Goal: Information Seeking & Learning: Learn about a topic

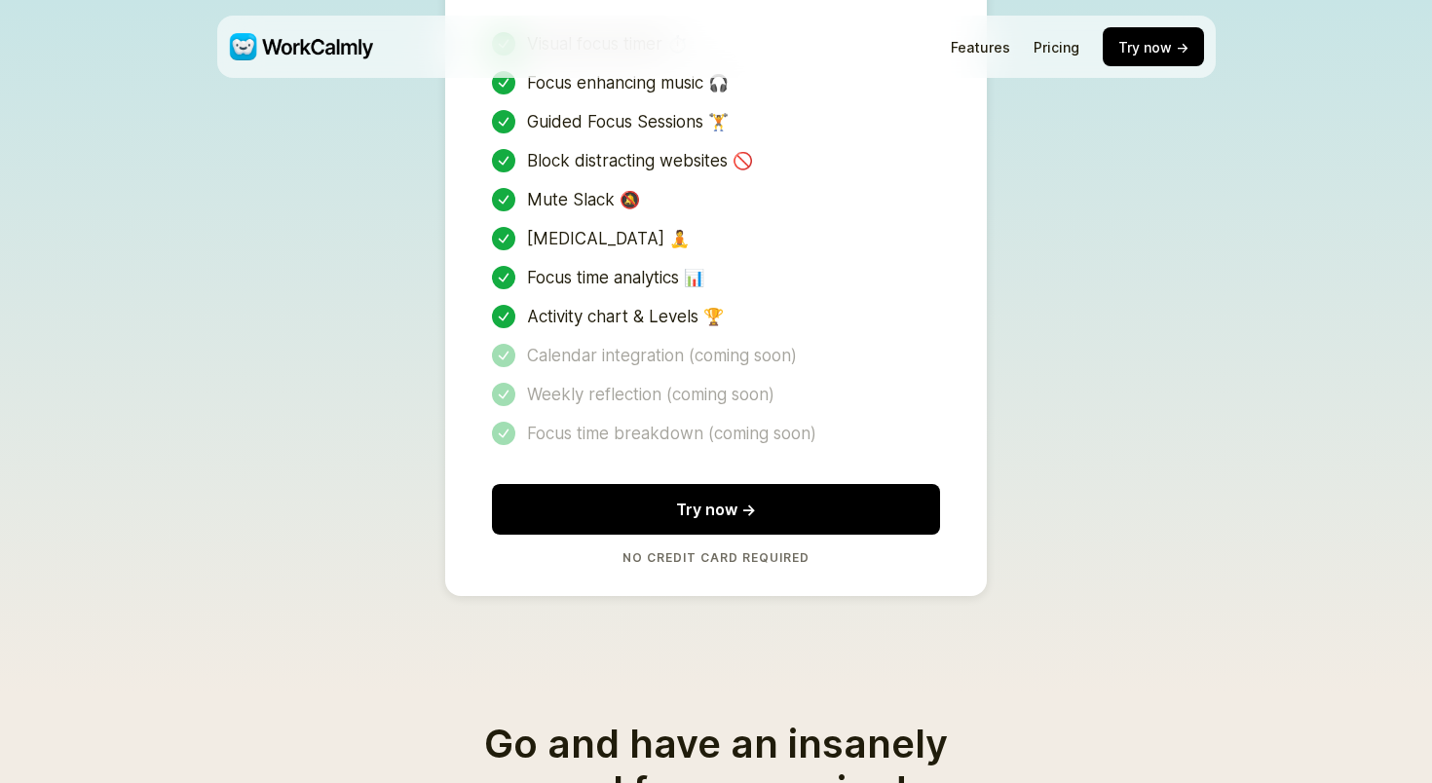
scroll to position [4341, 0]
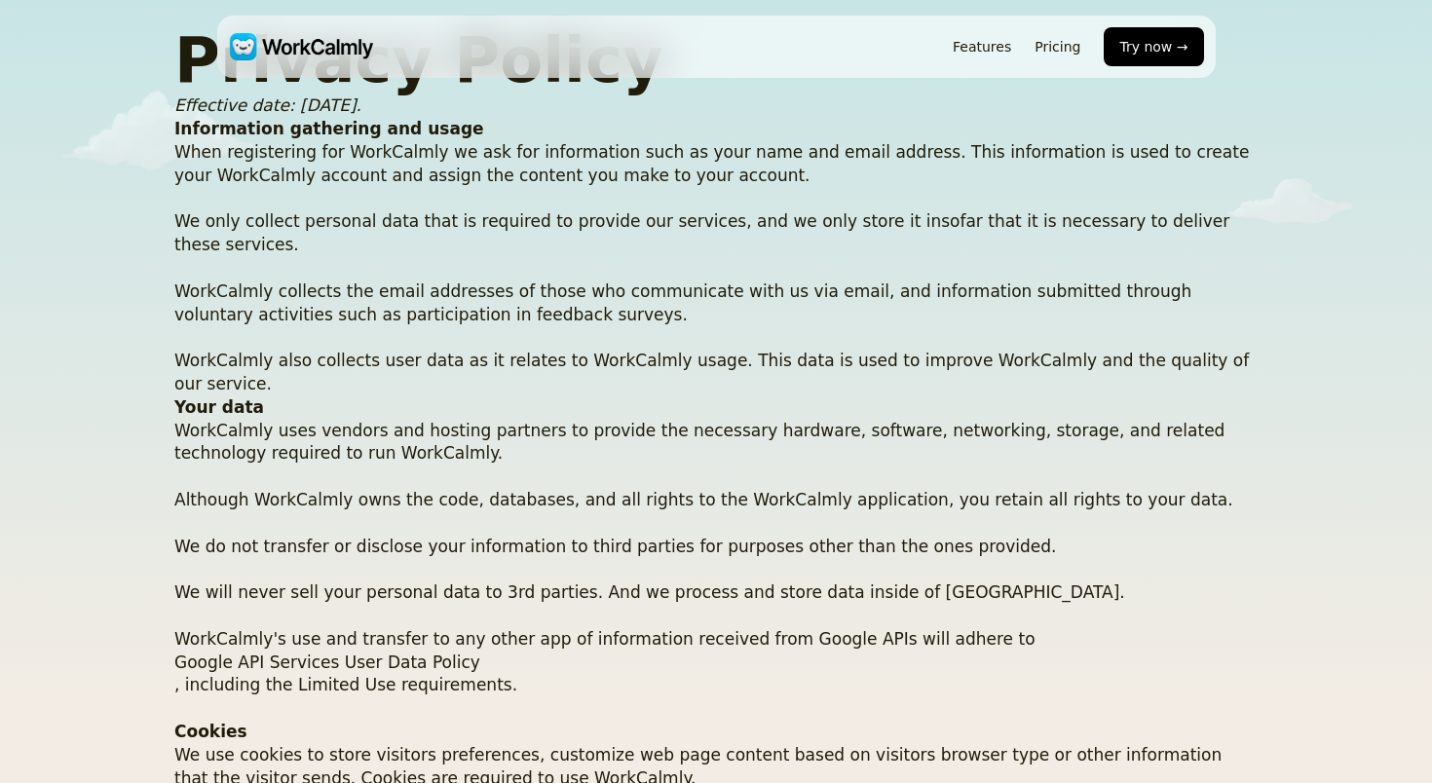
scroll to position [91, 0]
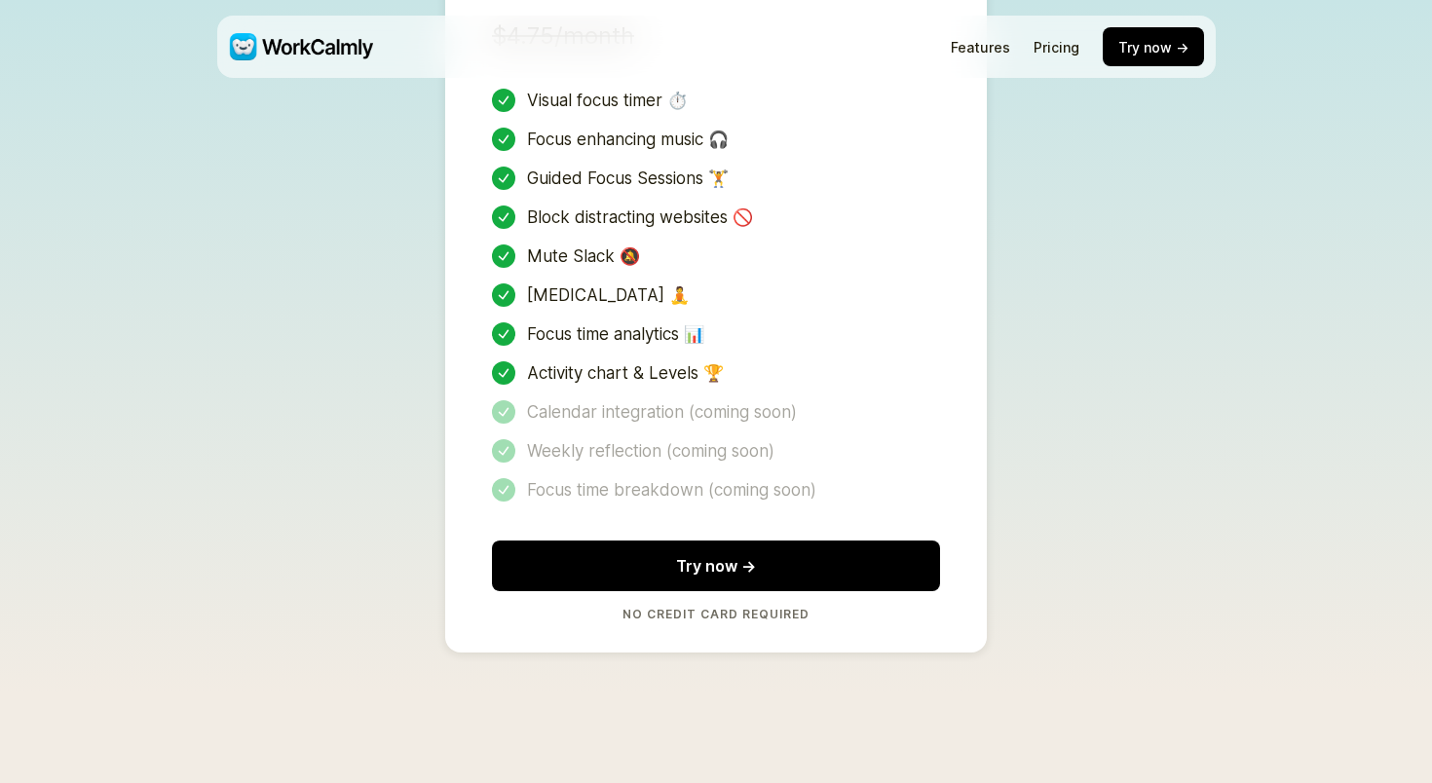
scroll to position [4341, 0]
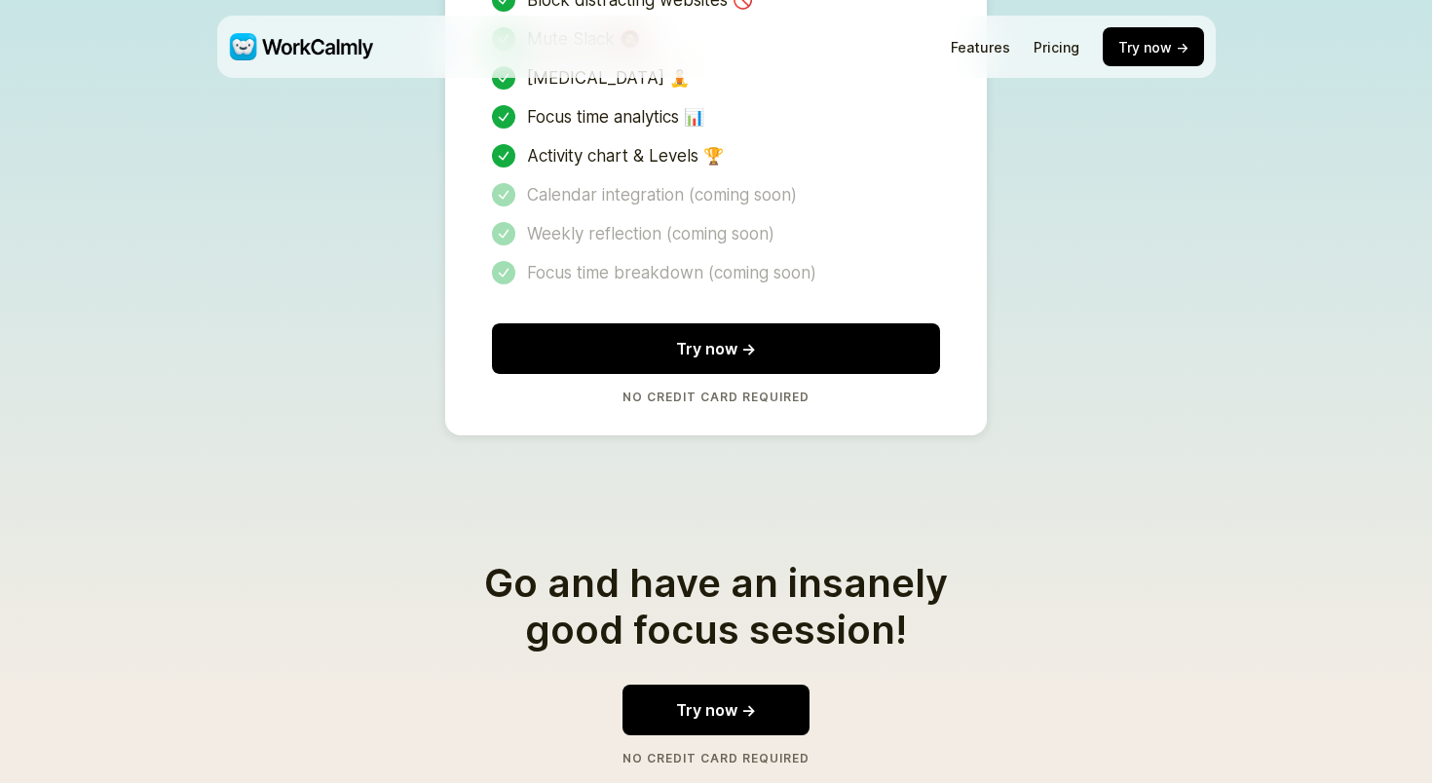
scroll to position [4341, 0]
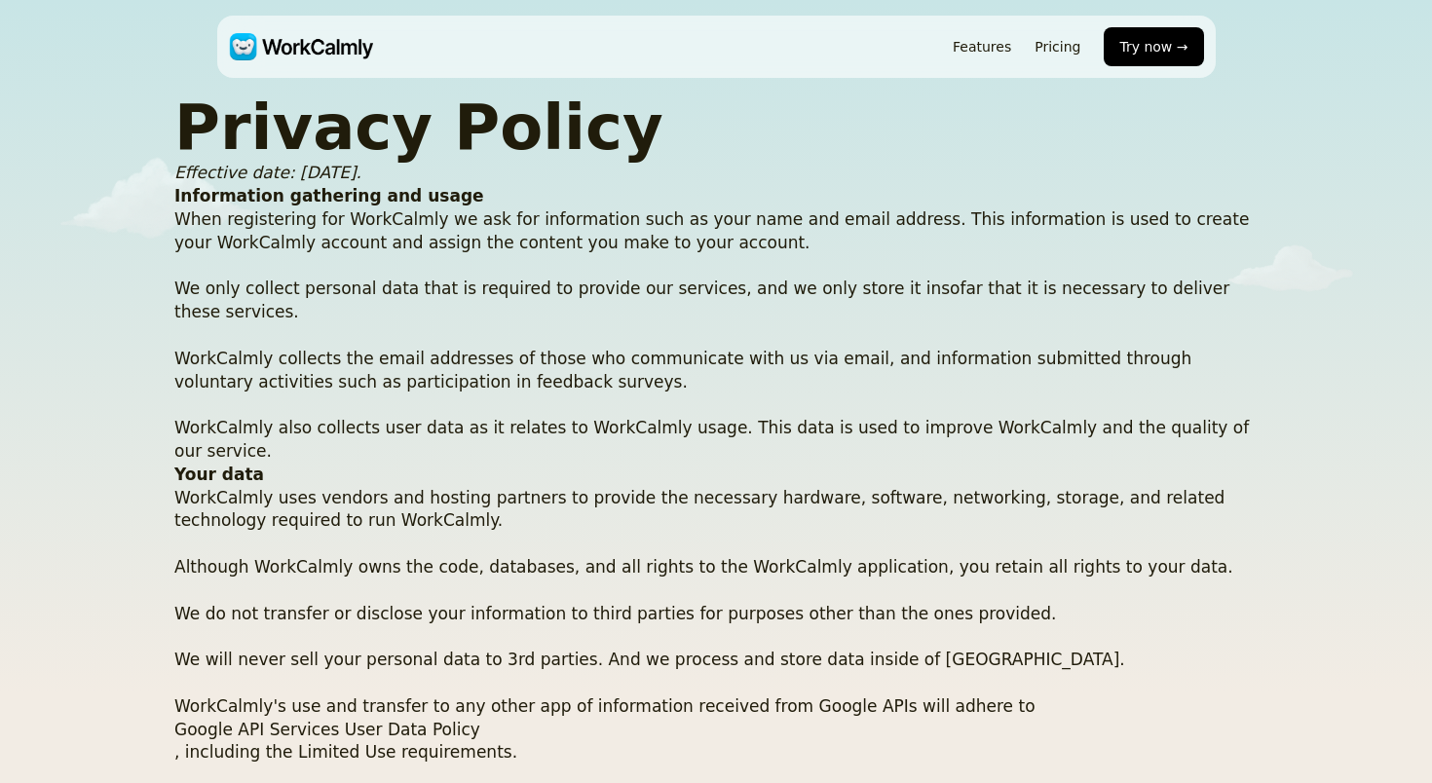
click at [313, 38] on img at bounding box center [301, 46] width 145 height 27
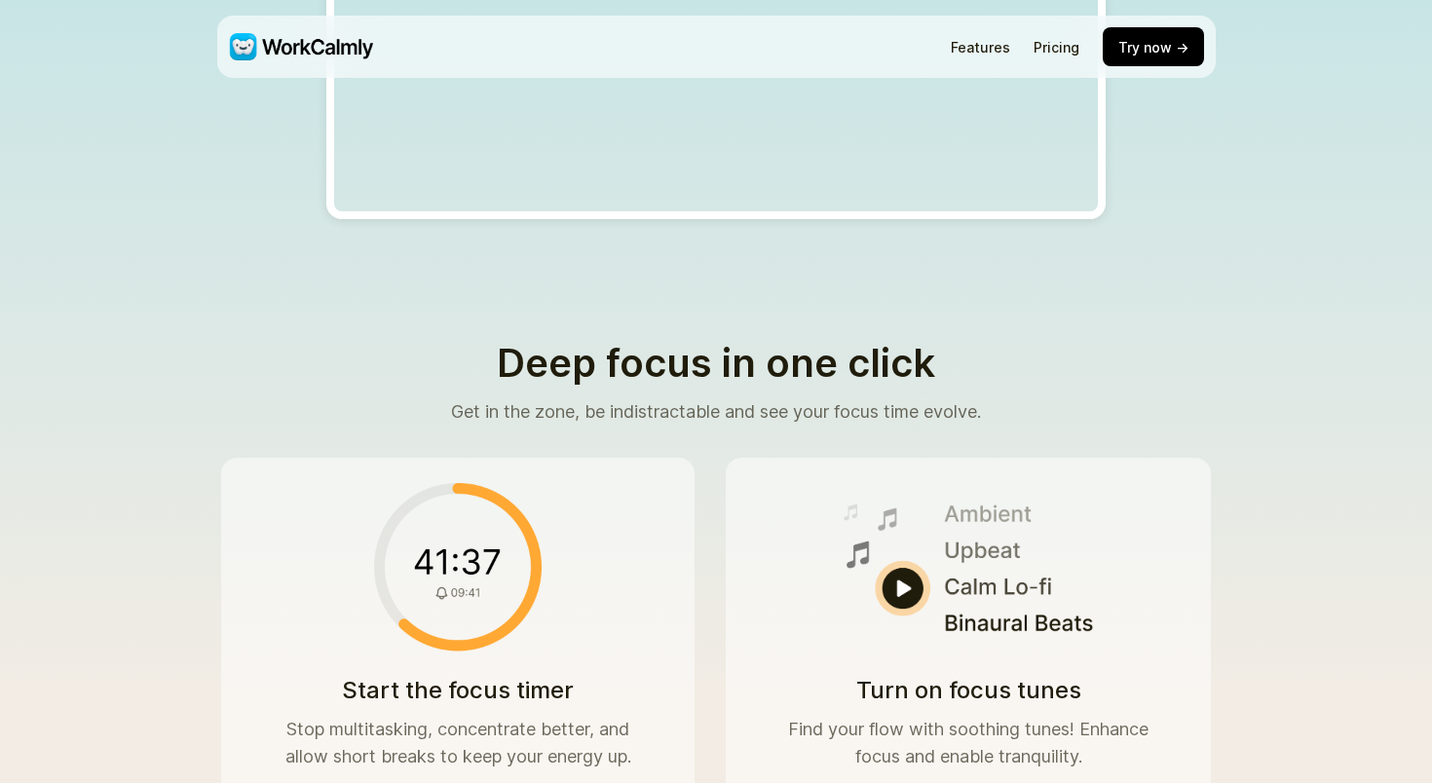
scroll to position [1383, 0]
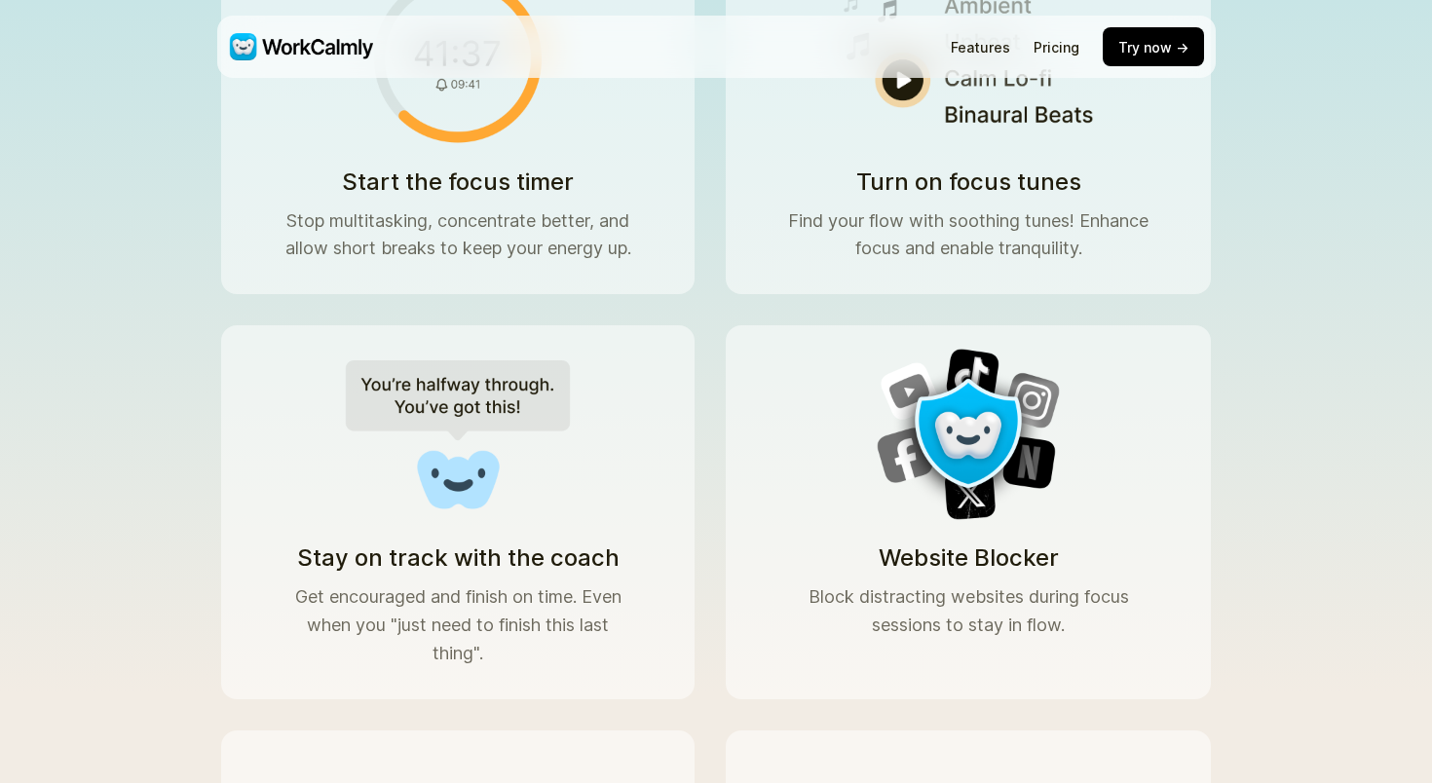
click at [733, 269] on div "Start the focus timer Stop multitasking, concentrate better, and allow short br…" at bounding box center [716, 512] width 990 height 1127
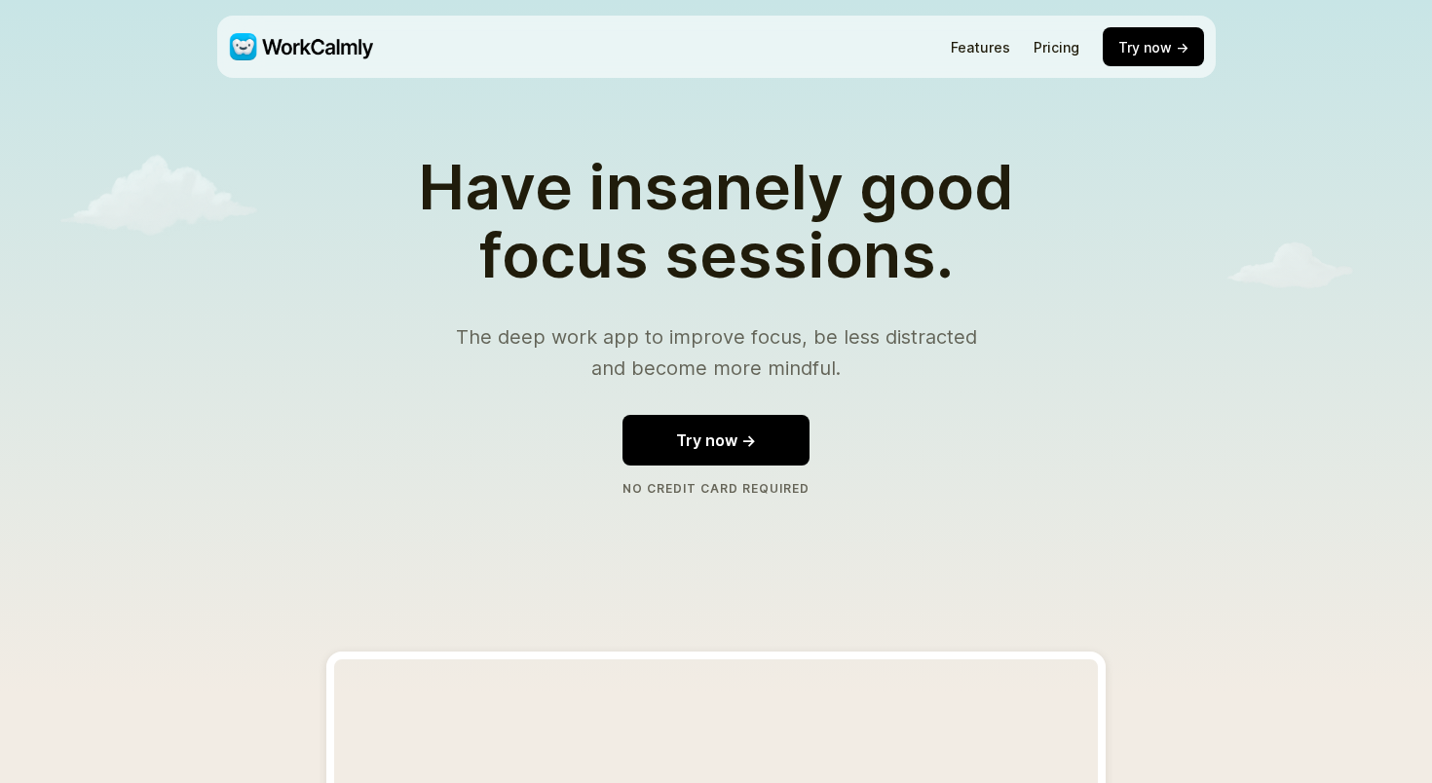
scroll to position [0, 0]
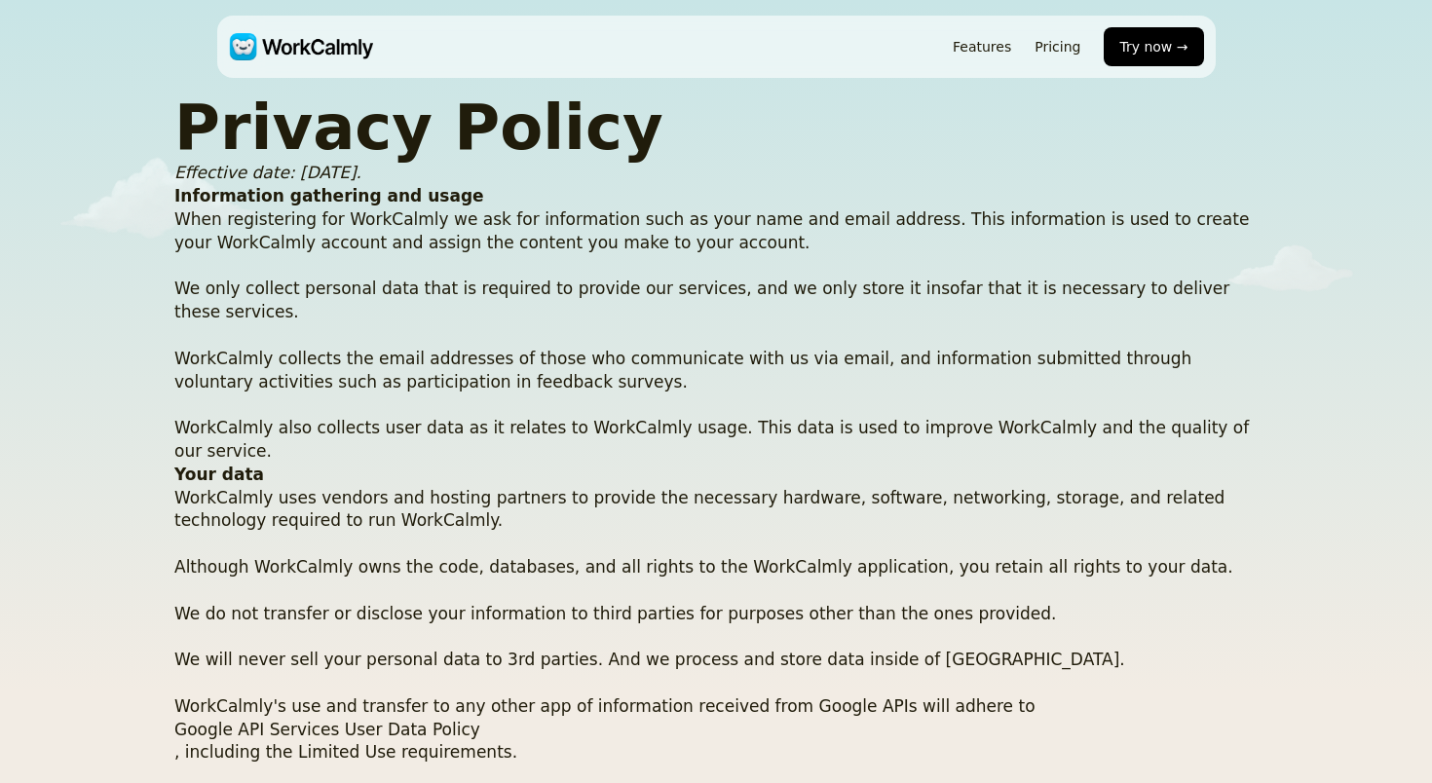
click at [687, 339] on p "When registering for WorkCalmly we ask for information such as your name and em…" at bounding box center [716, 336] width 1084 height 255
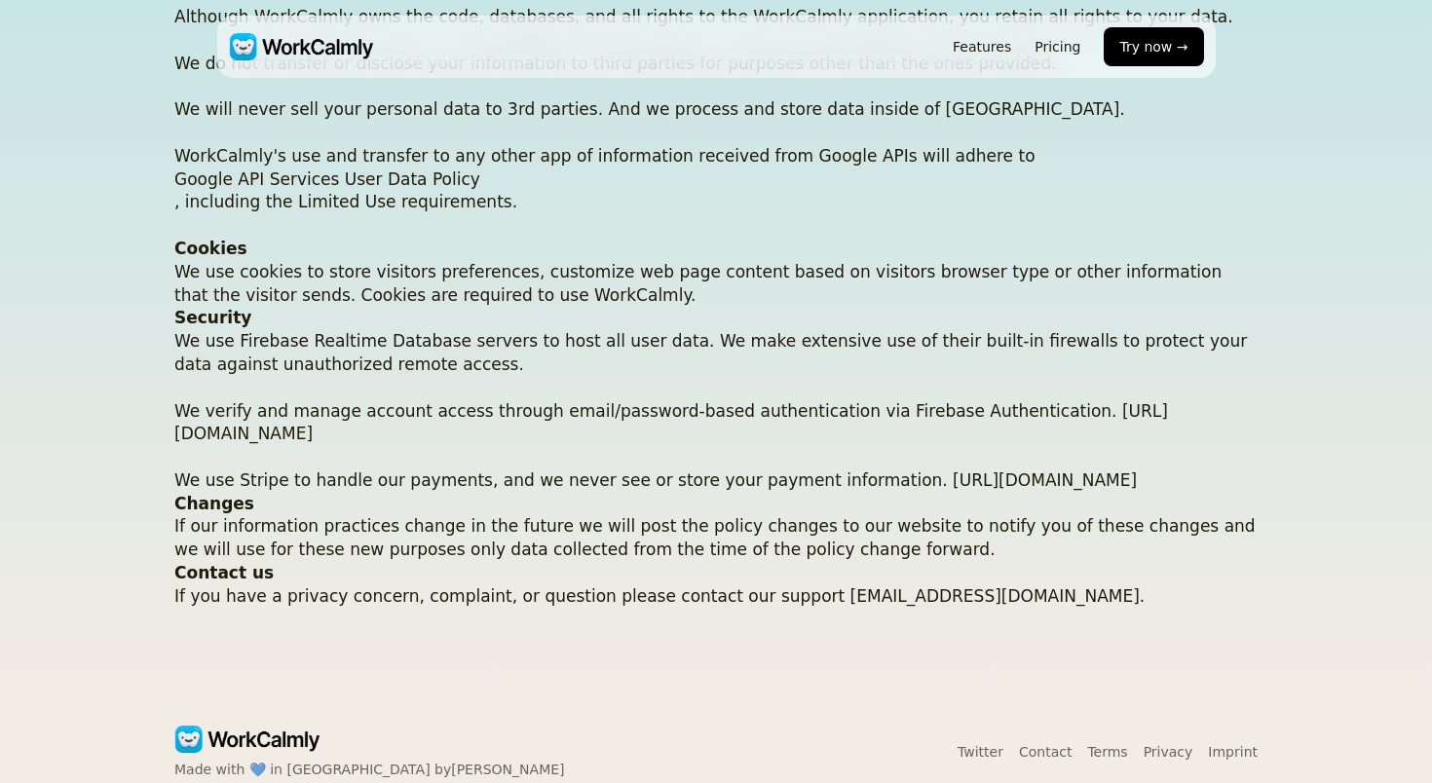
click at [325, 40] on img at bounding box center [301, 46] width 145 height 27
